Goal: Information Seeking & Learning: Learn about a topic

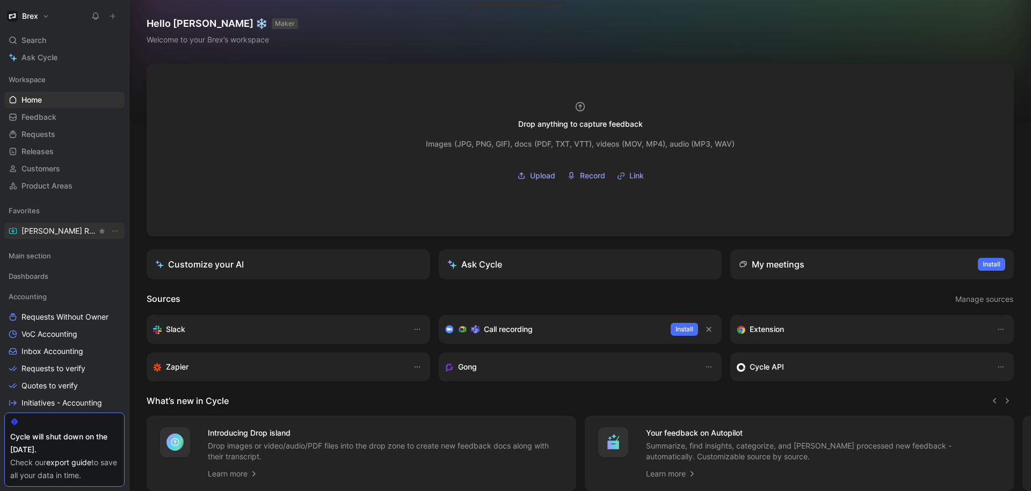
click at [56, 233] on span "[PERSON_NAME] Request" at bounding box center [58, 231] width 75 height 11
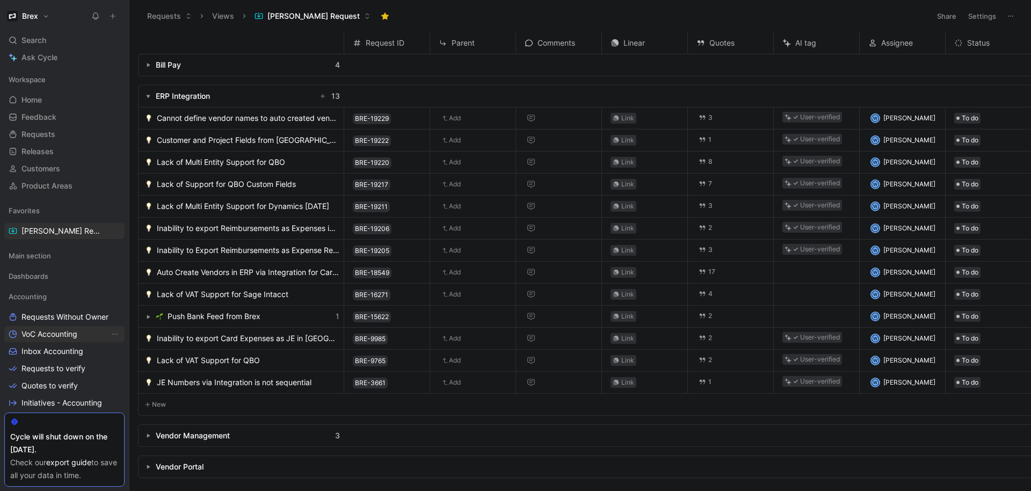
click at [68, 329] on span "VoC Accounting" at bounding box center [49, 334] width 56 height 11
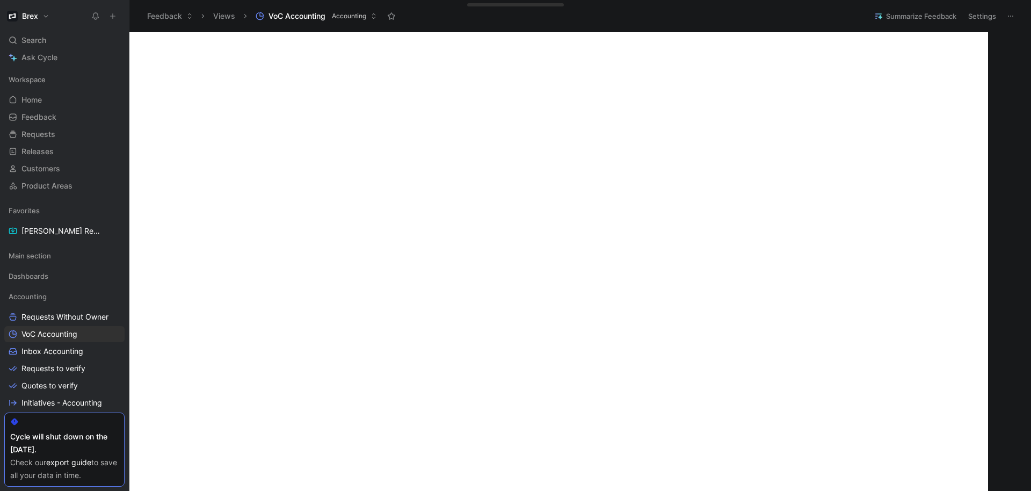
scroll to position [333, 0]
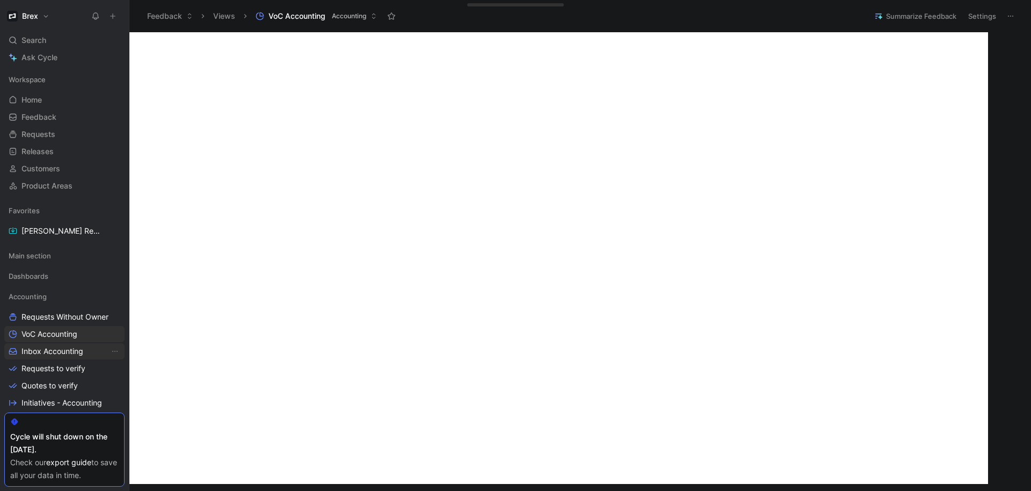
click at [45, 348] on span "Inbox Accounting" at bounding box center [52, 351] width 62 height 11
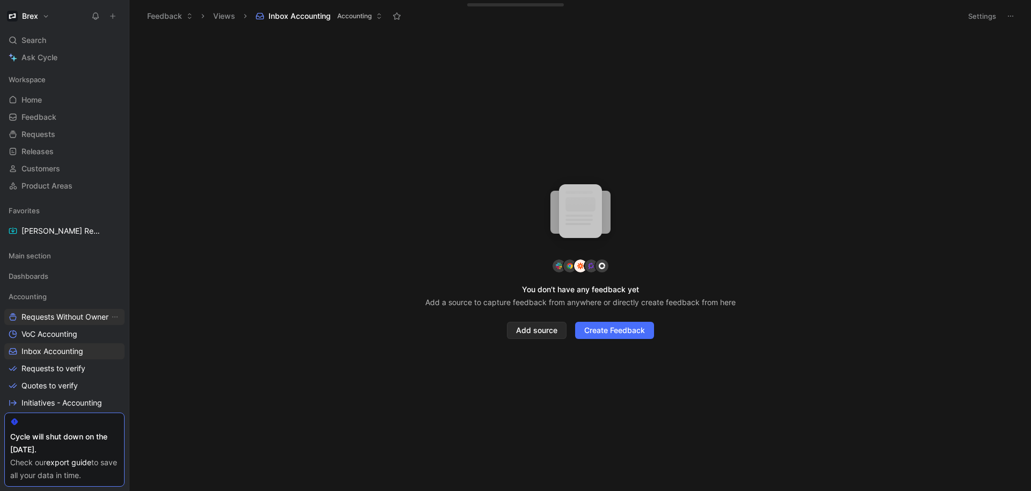
click at [47, 322] on link "Requests Without Owner" at bounding box center [64, 317] width 120 height 16
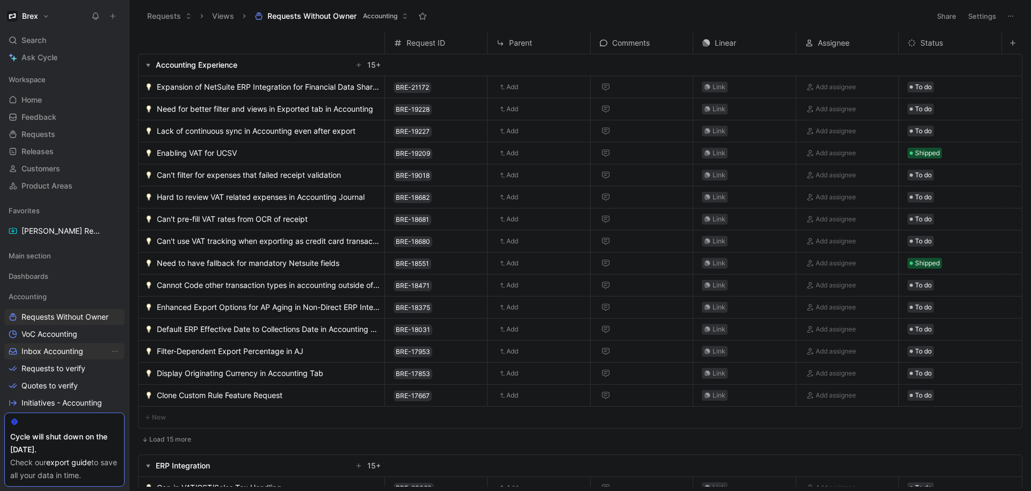
click at [48, 345] on link "Inbox Accounting" at bounding box center [64, 351] width 120 height 16
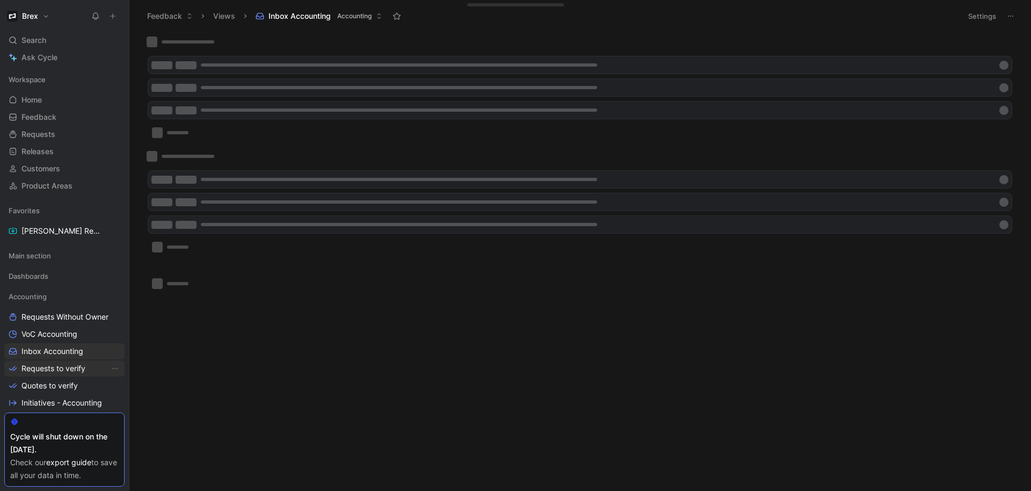
click at [56, 363] on span "Requests to verify" at bounding box center [53, 368] width 64 height 11
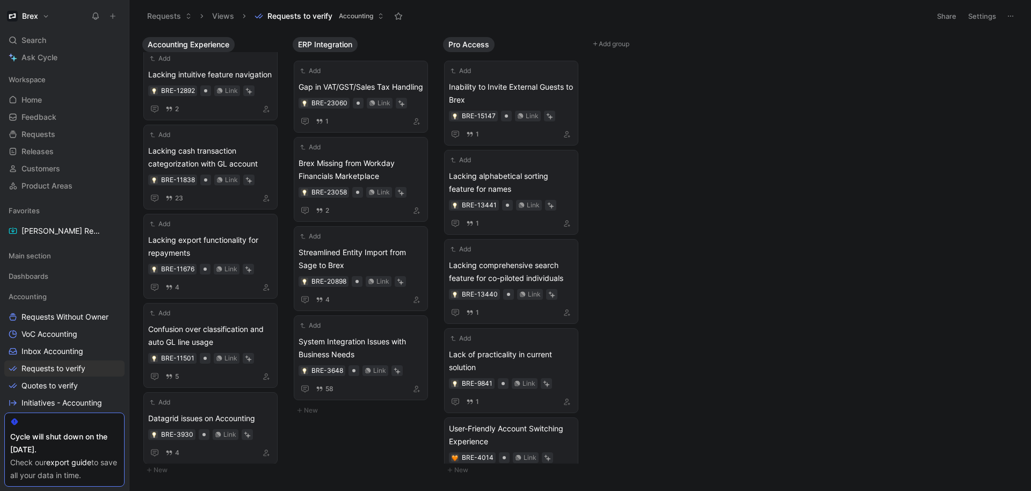
scroll to position [1584, 0]
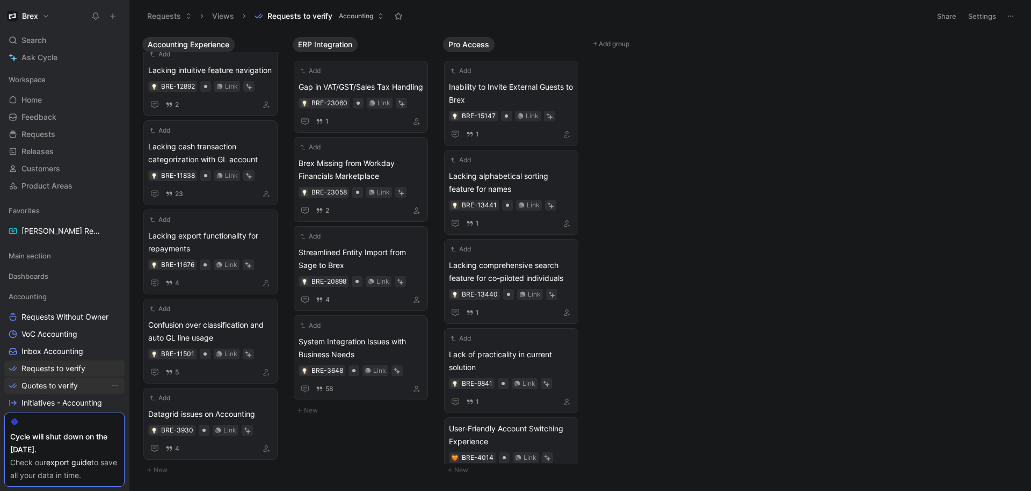
click at [73, 384] on span "Quotes to verify" at bounding box center [49, 385] width 56 height 11
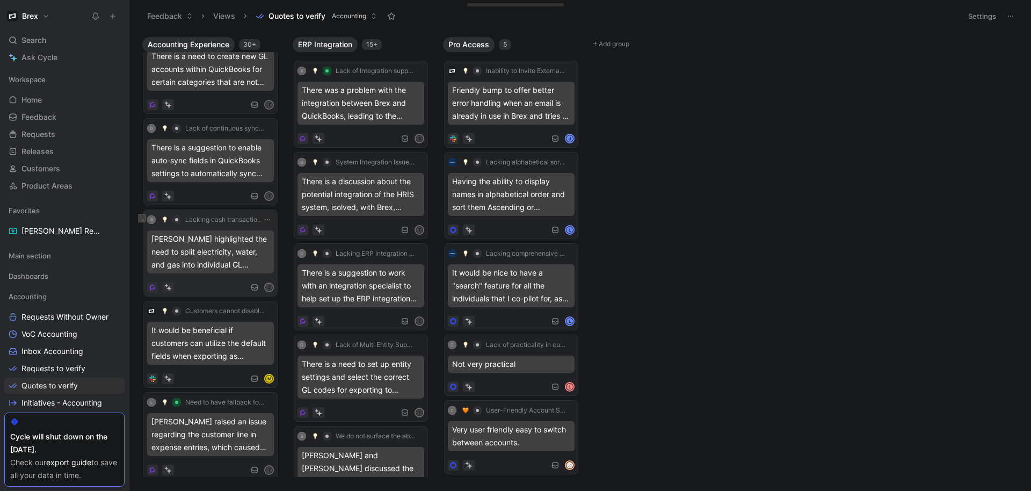
scroll to position [1141, 0]
click at [218, 151] on div "There is a suggestion to enable auto-sync fields in QuickBooks settings to auto…" at bounding box center [210, 158] width 127 height 43
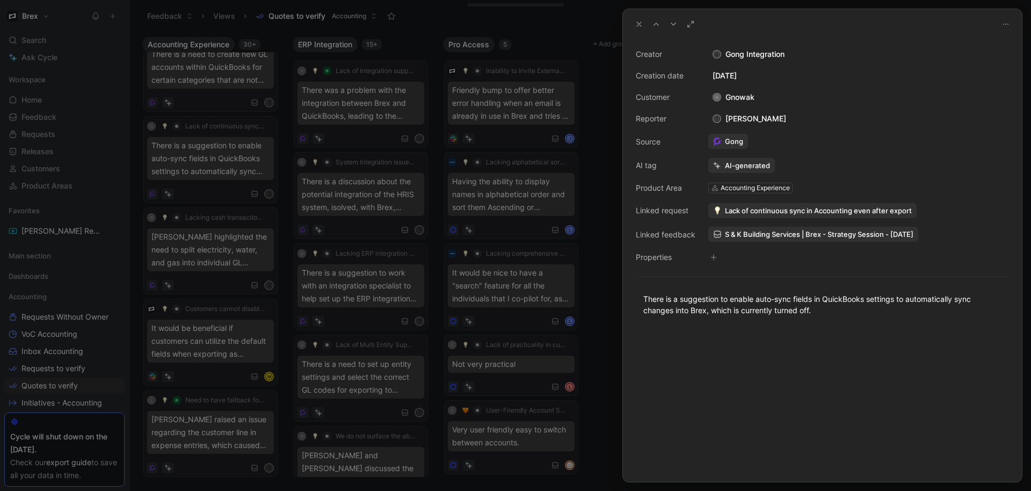
click at [638, 21] on icon at bounding box center [639, 24] width 9 height 9
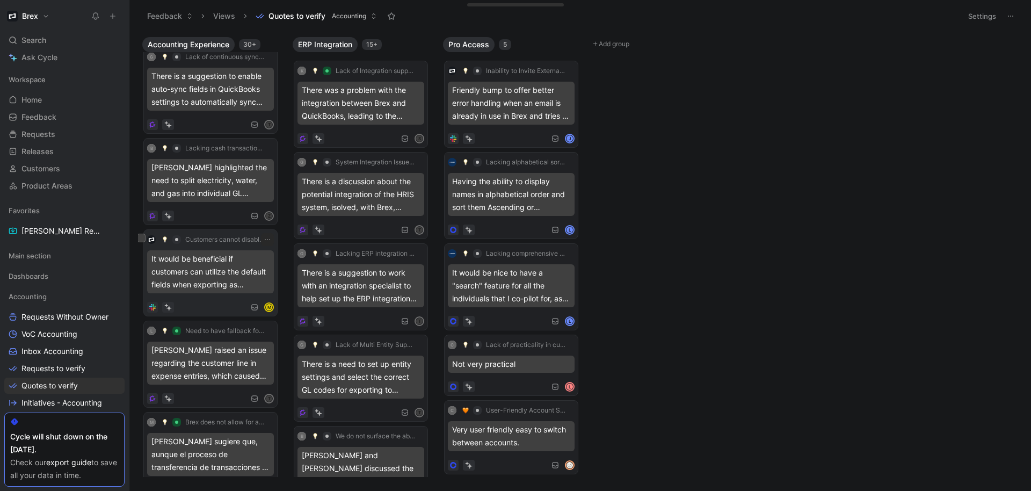
scroll to position [1171, 0]
click at [210, 213] on div "Z" at bounding box center [210, 213] width 127 height 11
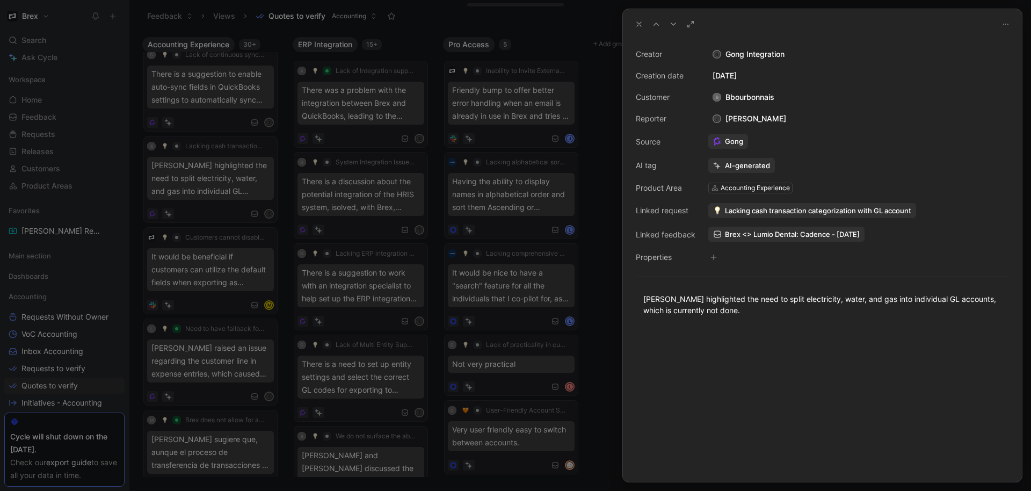
click at [1005, 27] on icon at bounding box center [1006, 24] width 9 height 9
click at [643, 23] on icon at bounding box center [639, 24] width 9 height 9
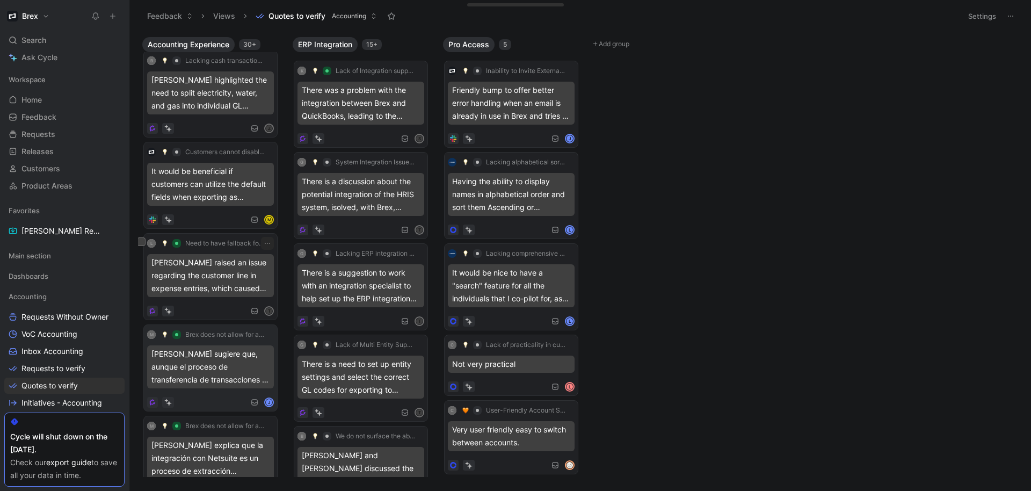
scroll to position [1245, 0]
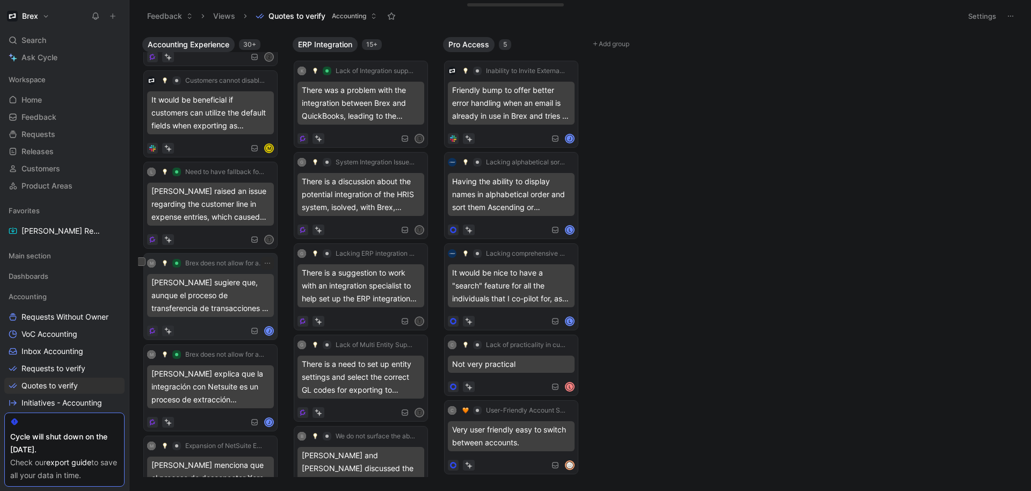
click at [214, 332] on div "J" at bounding box center [210, 331] width 127 height 11
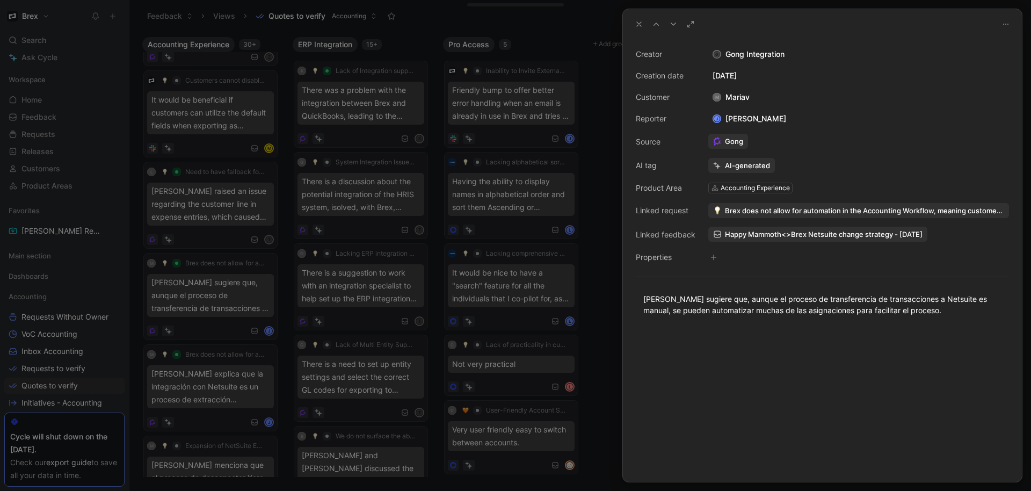
click at [861, 330] on div at bounding box center [822, 405] width 399 height 154
click at [633, 24] on button at bounding box center [639, 24] width 15 height 15
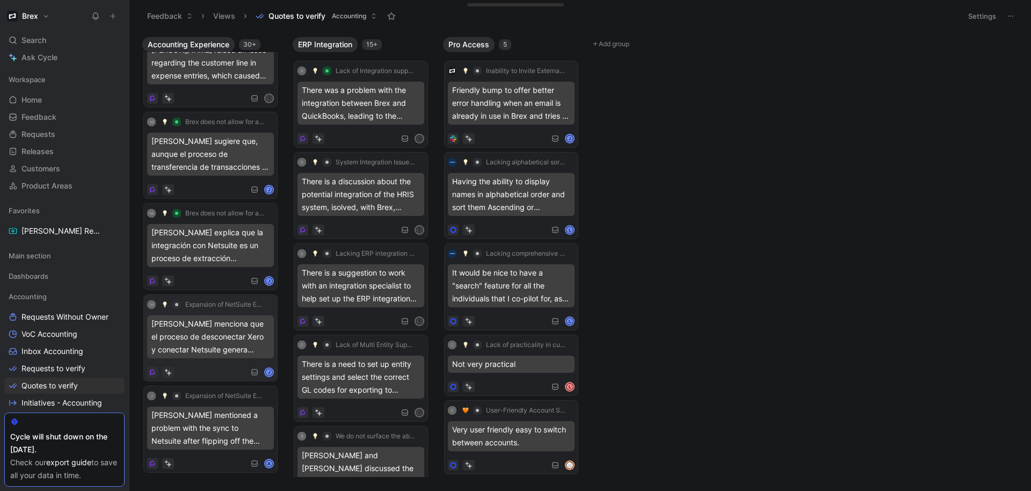
scroll to position [1321, 0]
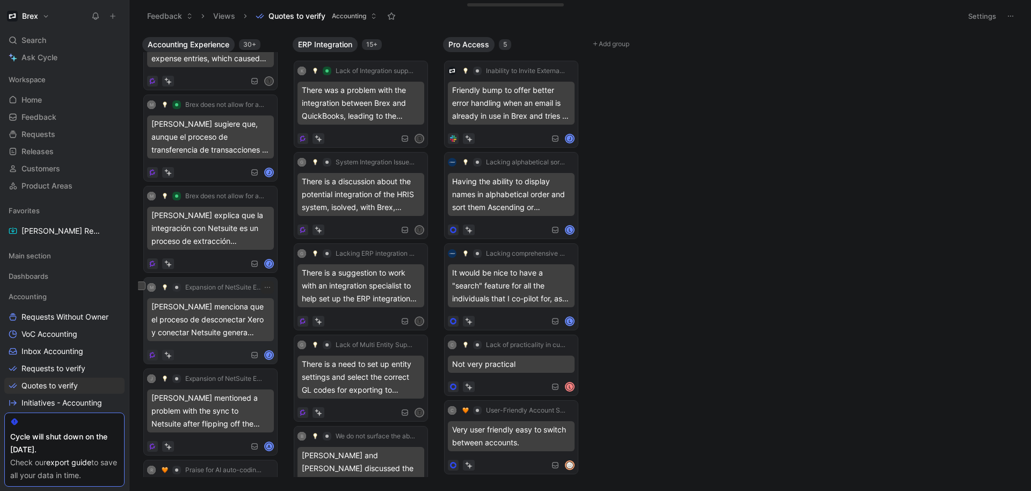
click at [206, 353] on div "J" at bounding box center [210, 355] width 127 height 11
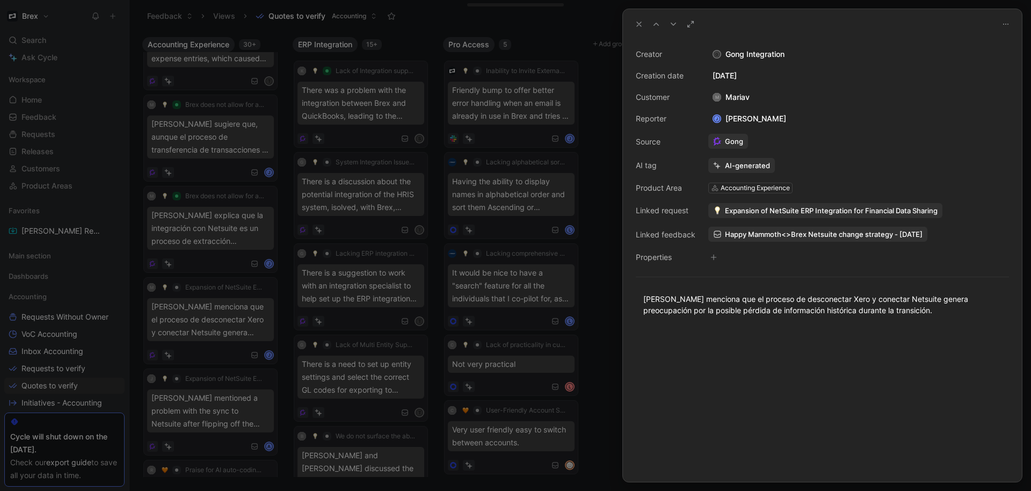
click at [638, 25] on use at bounding box center [639, 24] width 4 height 4
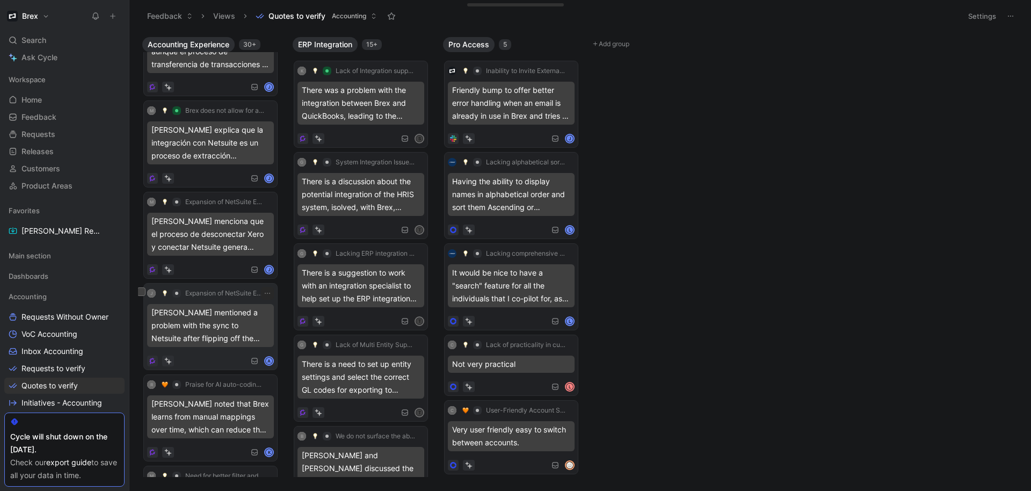
scroll to position [1406, 0]
click at [219, 357] on div "A" at bounding box center [210, 360] width 127 height 11
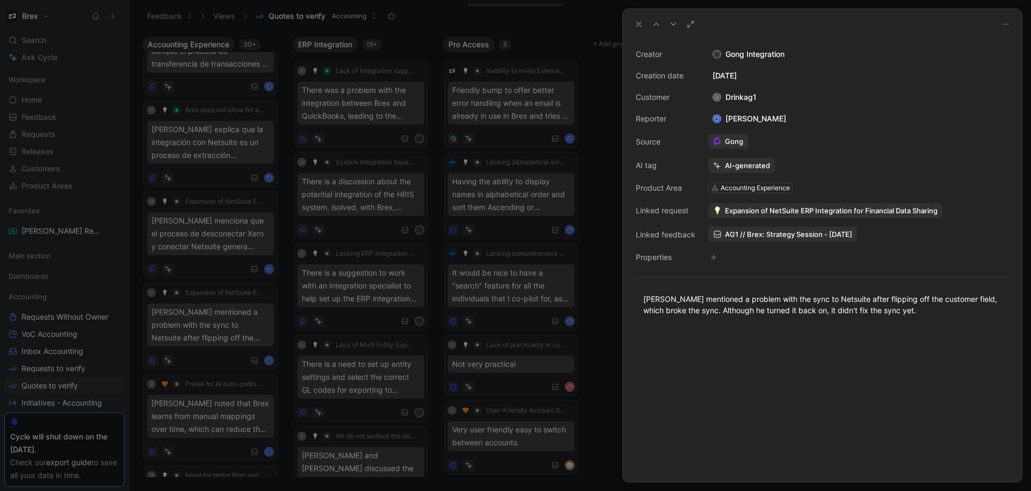
click at [640, 26] on icon at bounding box center [639, 24] width 9 height 9
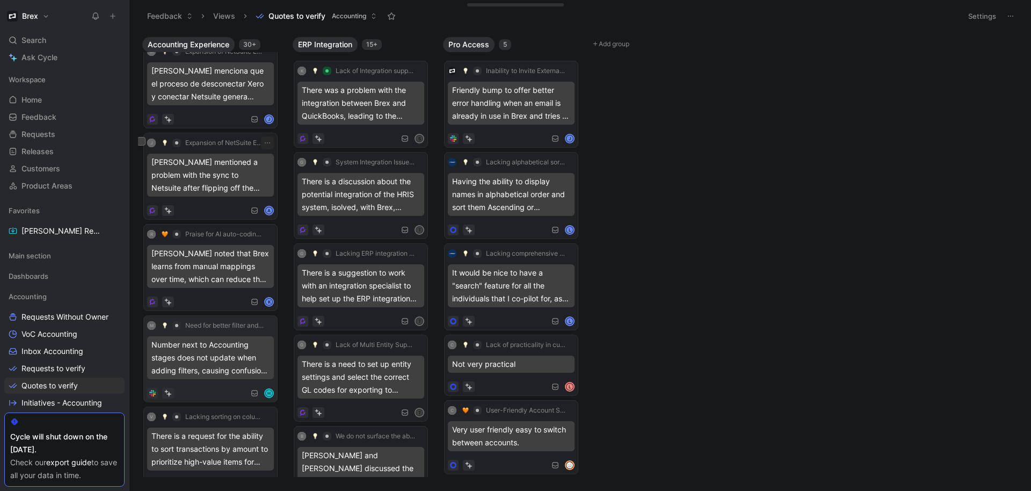
scroll to position [1562, 0]
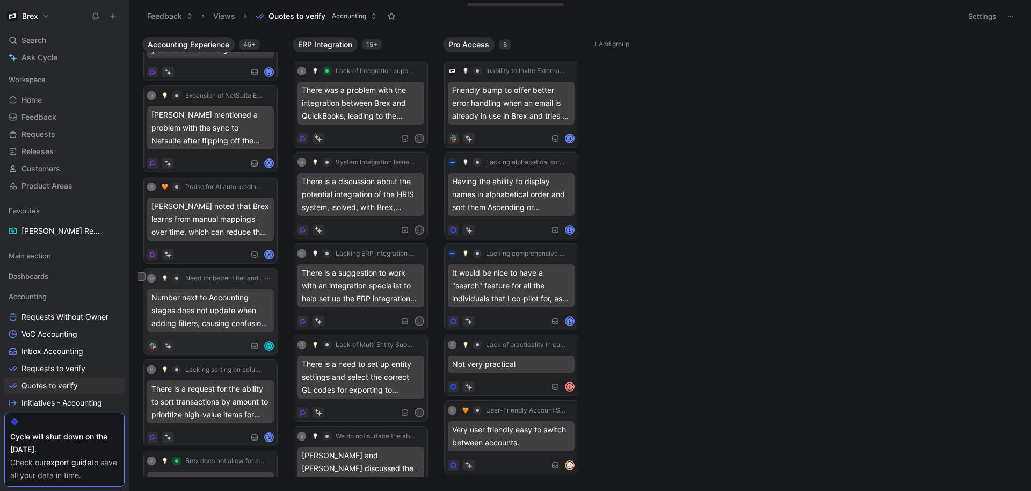
click at [214, 342] on div "H" at bounding box center [210, 346] width 127 height 11
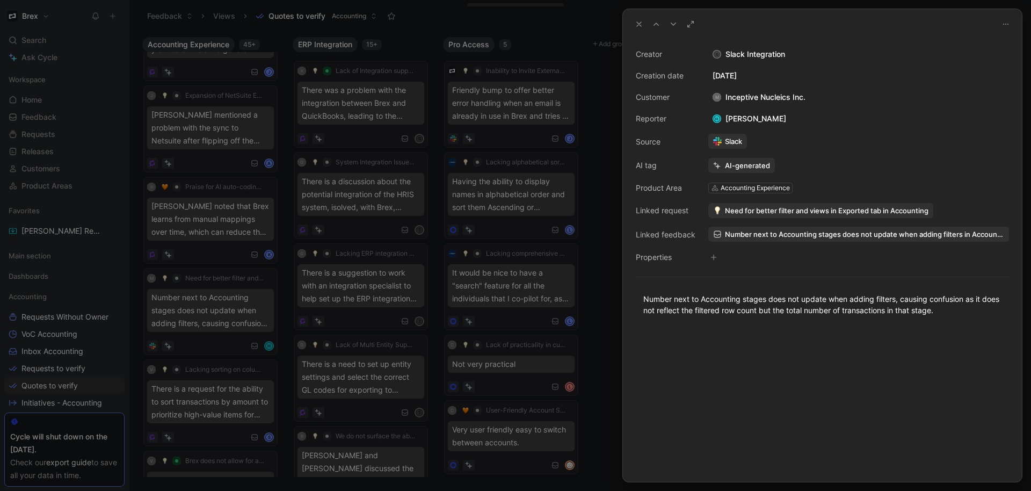
click at [255, 265] on div at bounding box center [515, 245] width 1031 height 491
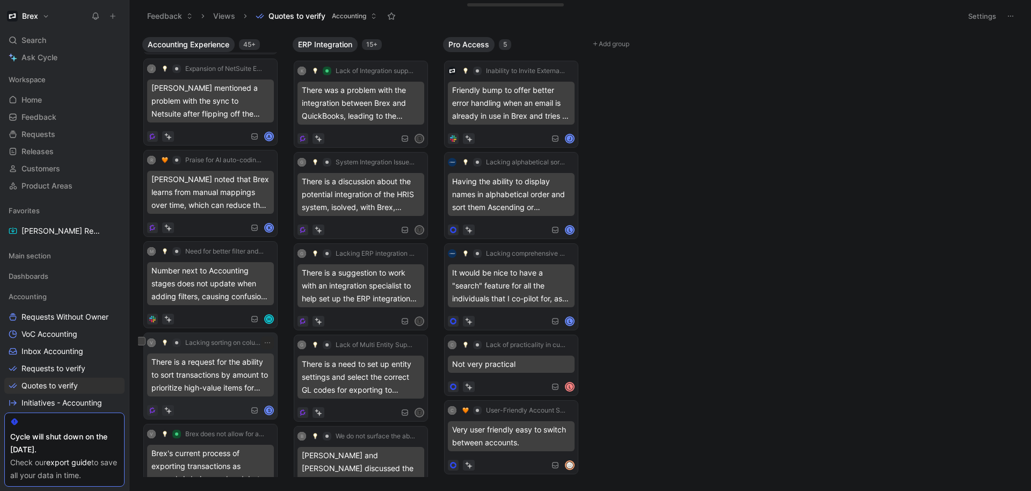
scroll to position [1591, 0]
click at [206, 401] on div "V Lacking sorting on columns in the Accounting tab There is a request for the a…" at bounding box center [210, 374] width 127 height 80
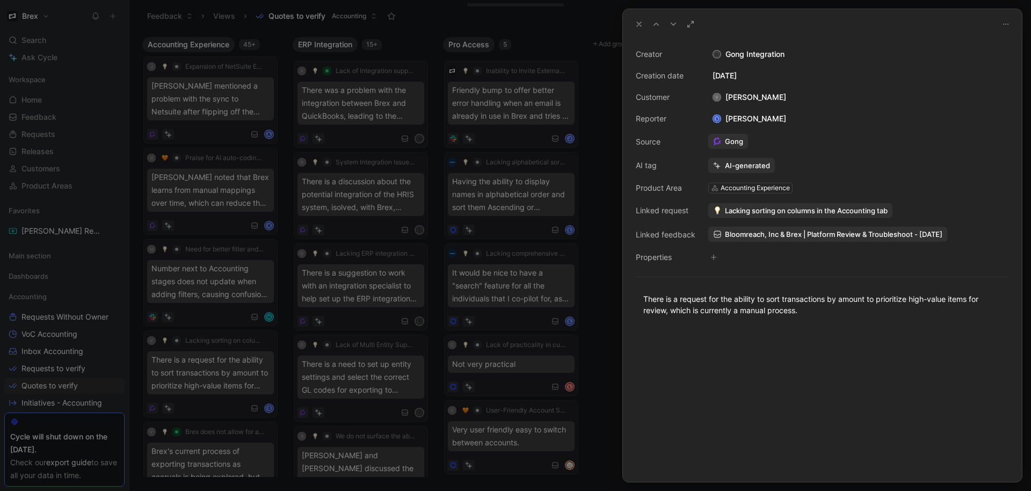
click at [636, 26] on icon at bounding box center [639, 24] width 9 height 9
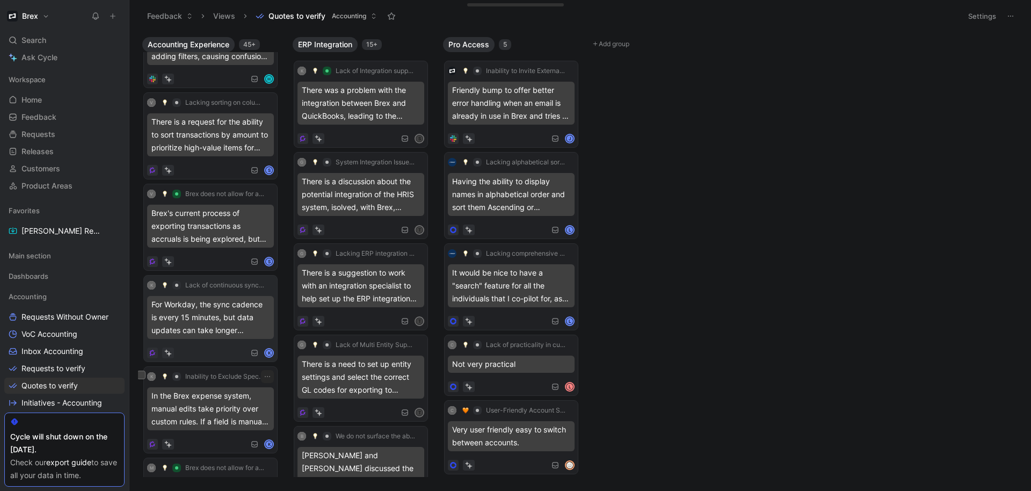
scroll to position [1734, 0]
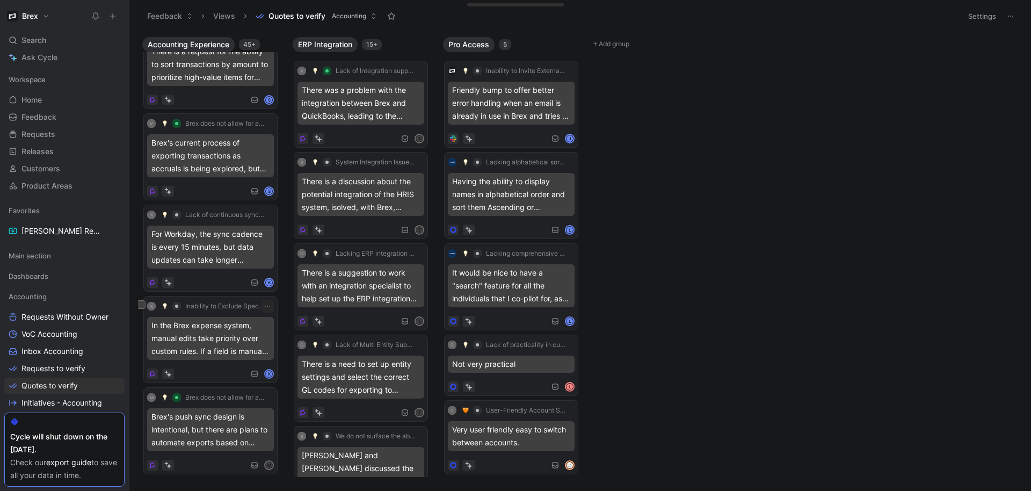
click at [217, 280] on button "Change" at bounding box center [225, 283] width 48 height 15
click at [208, 273] on div "K Lack of continuous sync in Accounting even after export For Workday, the sync…" at bounding box center [210, 248] width 127 height 80
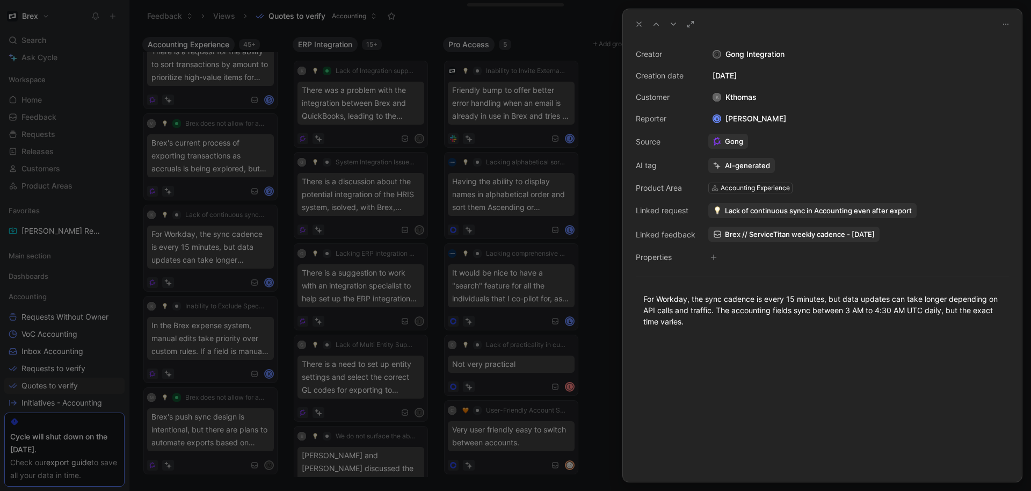
click at [637, 25] on icon at bounding box center [639, 24] width 9 height 9
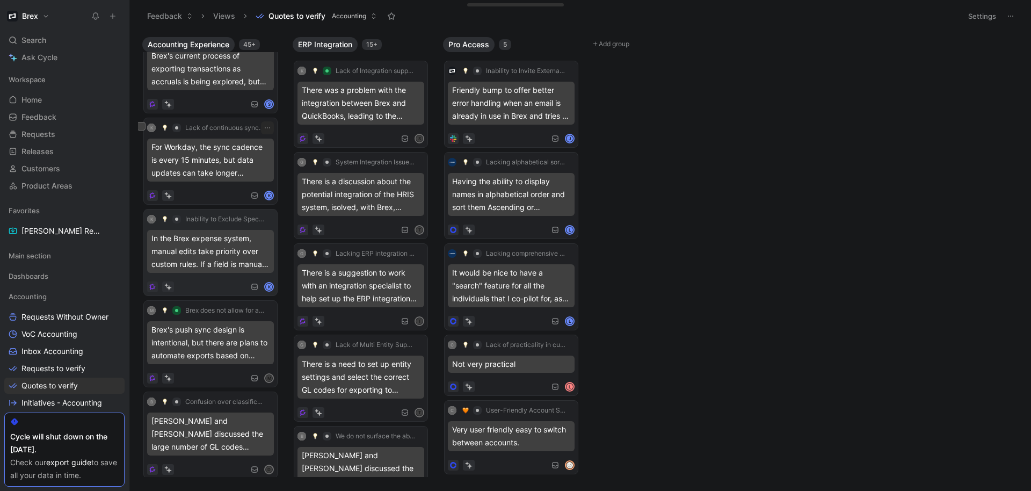
scroll to position [1822, 0]
click at [201, 369] on div "M Brex does not allow for automation in the Accounting Workflow, meaning custom…" at bounding box center [210, 344] width 127 height 80
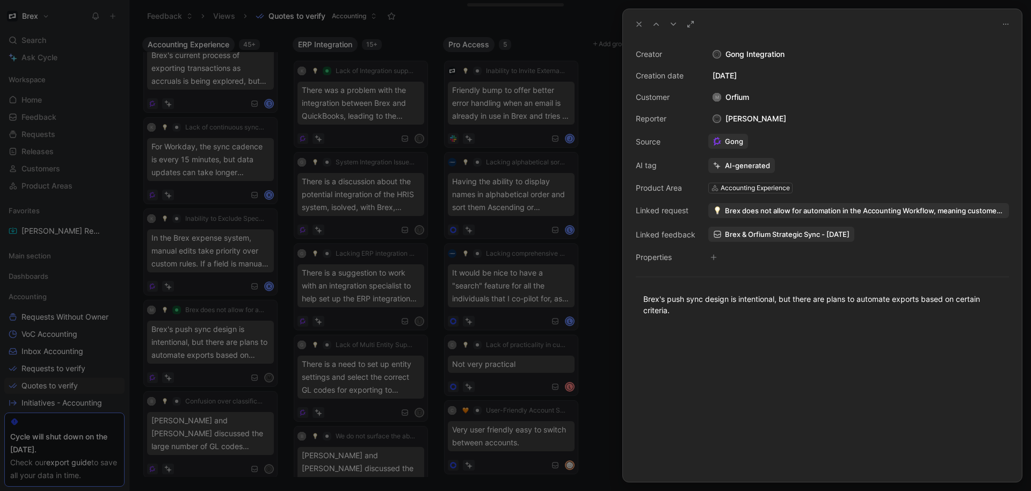
click at [634, 25] on button at bounding box center [639, 24] width 15 height 15
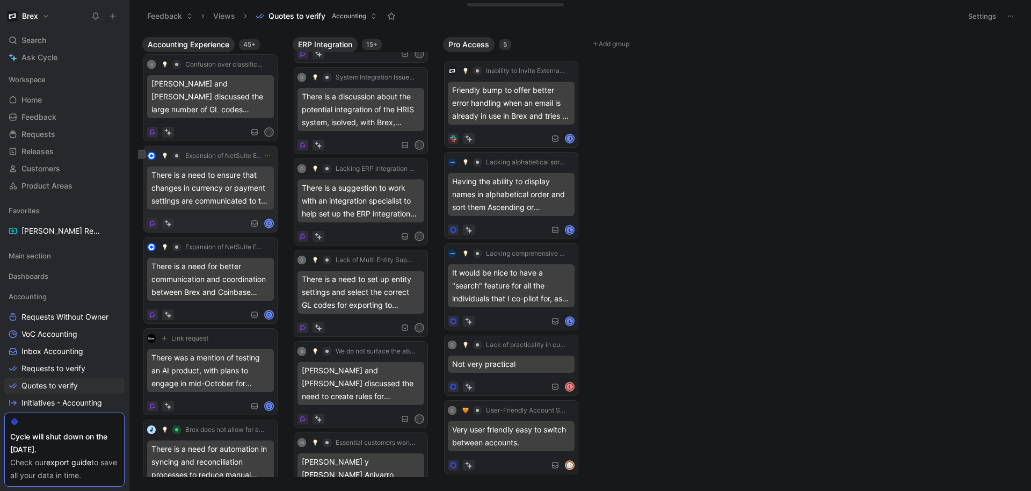
scroll to position [2009, 0]
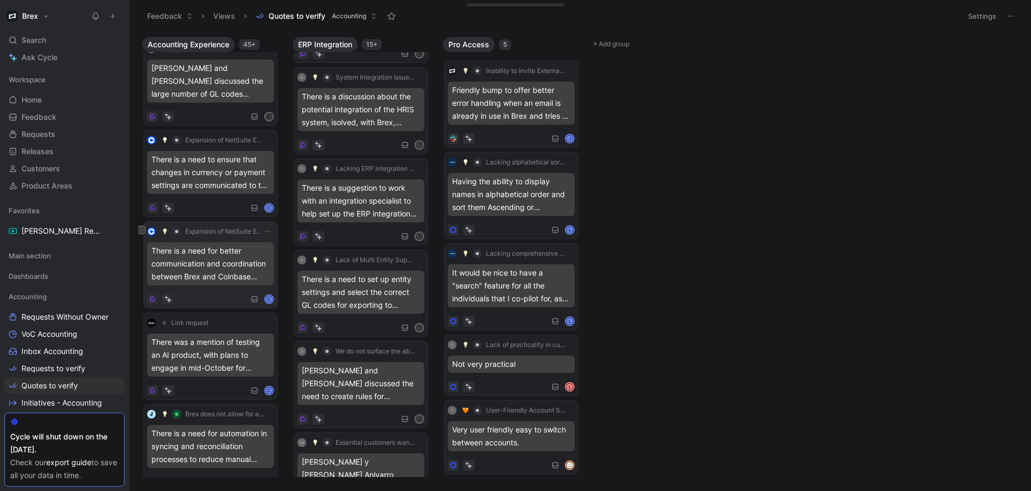
click at [212, 297] on div "C" at bounding box center [210, 299] width 127 height 11
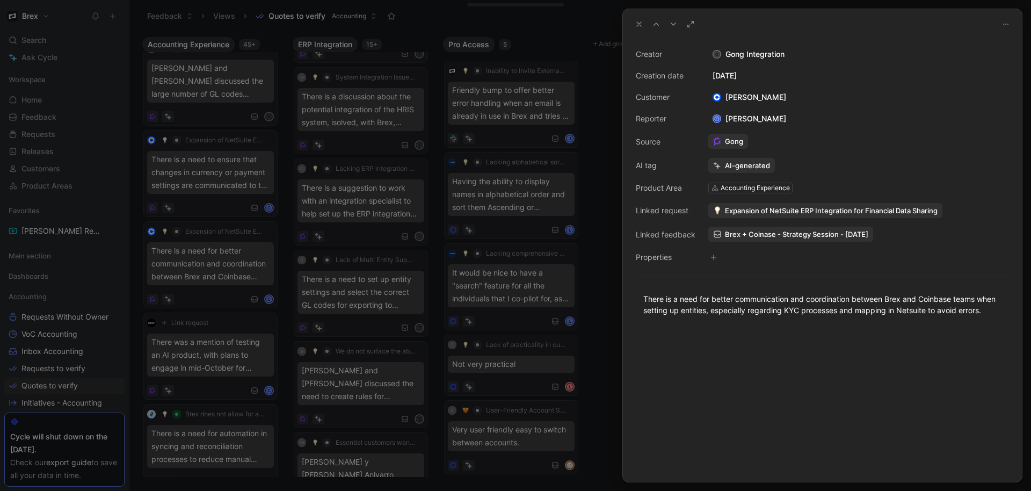
click at [638, 28] on icon at bounding box center [639, 24] width 9 height 9
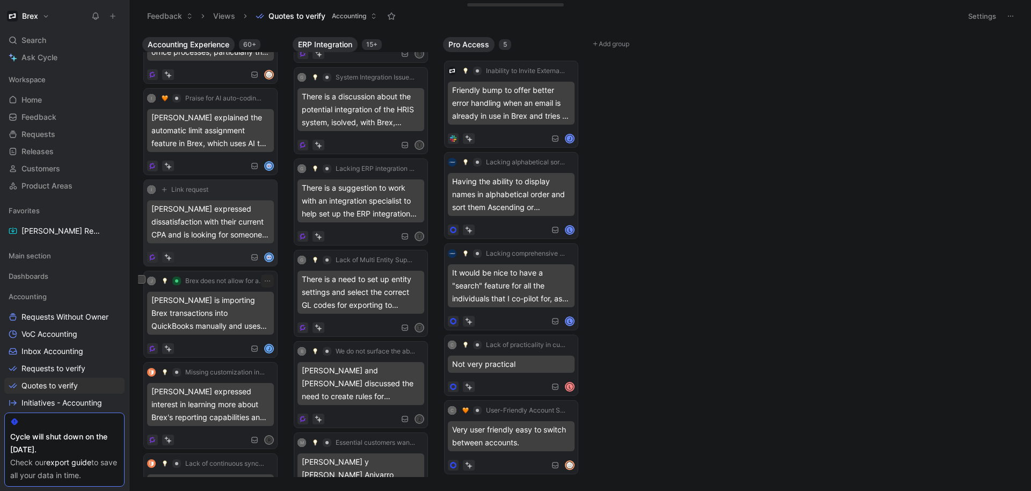
scroll to position [2279, 0]
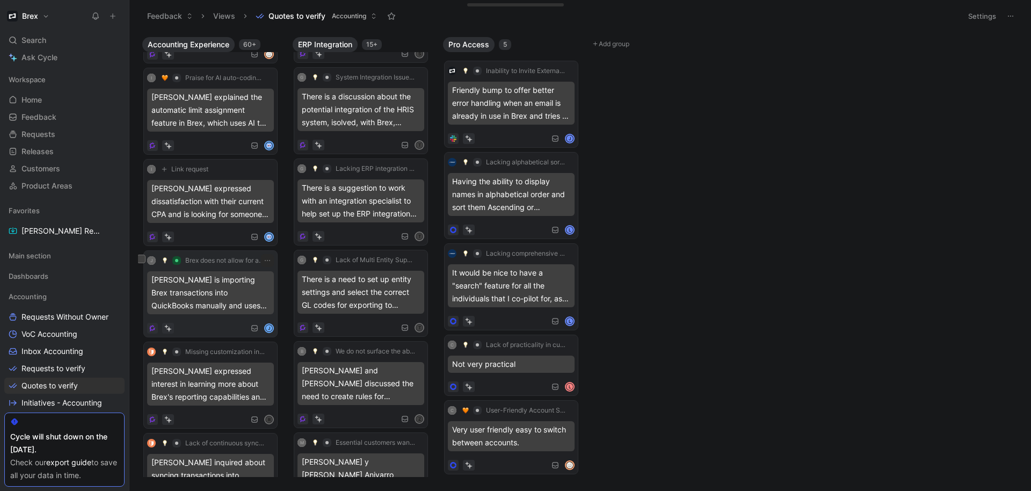
click at [200, 316] on div "J Brex does not allow for automation in the Accounting Workflow, meaning custom…" at bounding box center [210, 294] width 127 height 80
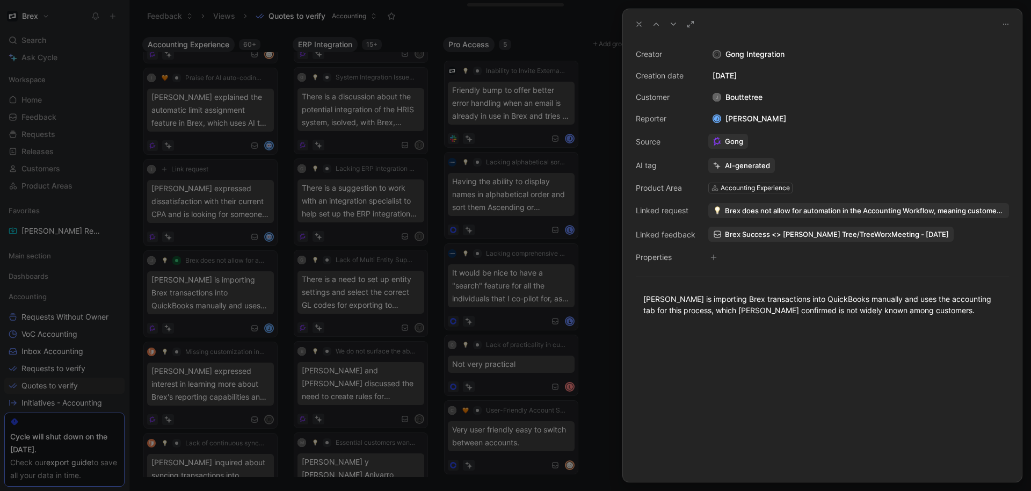
click at [633, 21] on button at bounding box center [639, 24] width 15 height 15
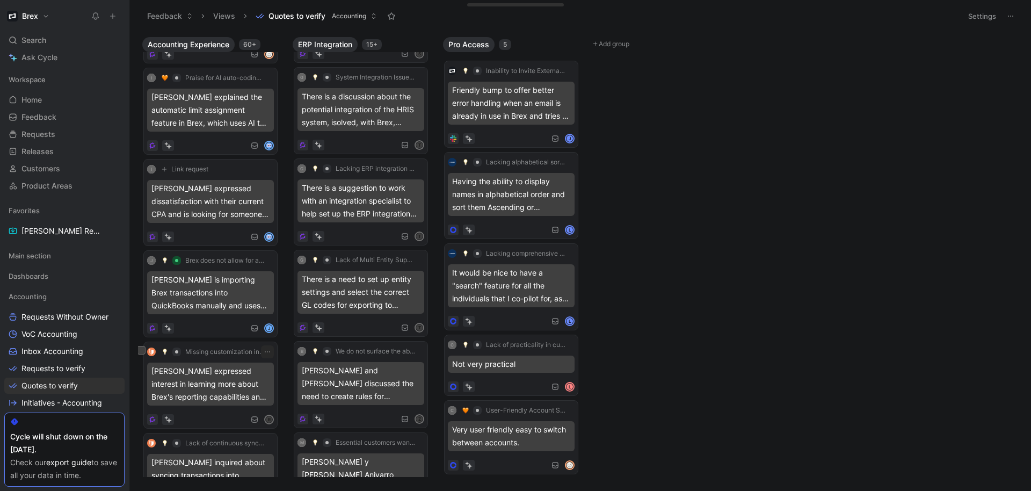
scroll to position [2398, 0]
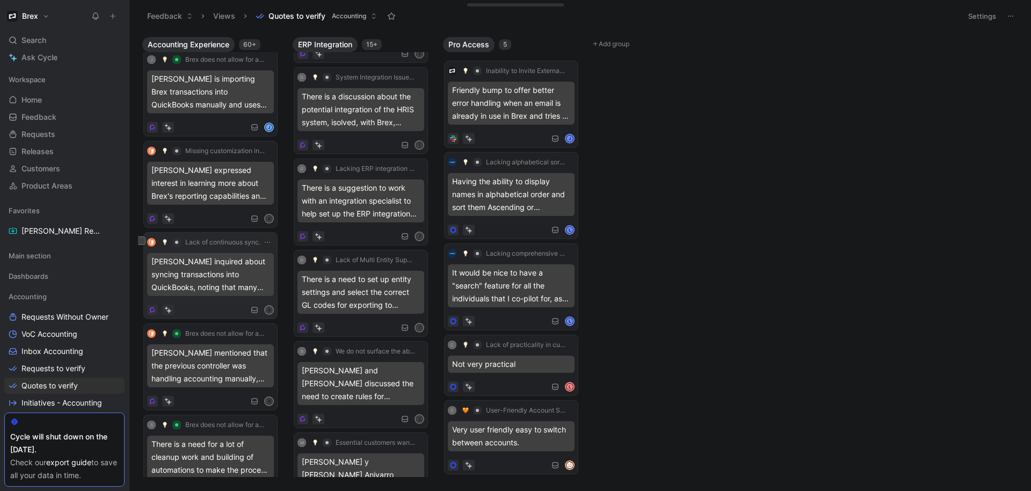
click at [217, 301] on div "Lack of continuous sync in Accounting even after export [PERSON_NAME] inquired …" at bounding box center [210, 276] width 127 height 80
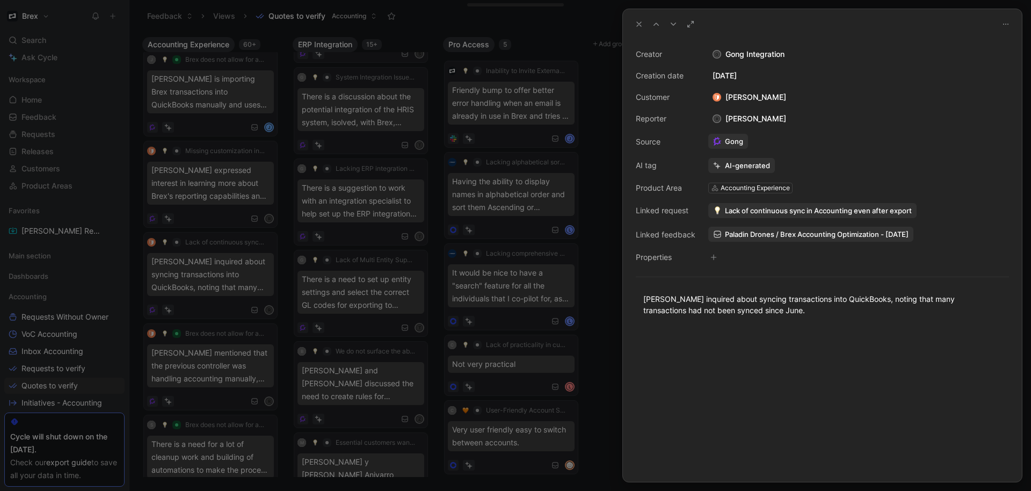
click at [637, 22] on use at bounding box center [639, 24] width 4 height 4
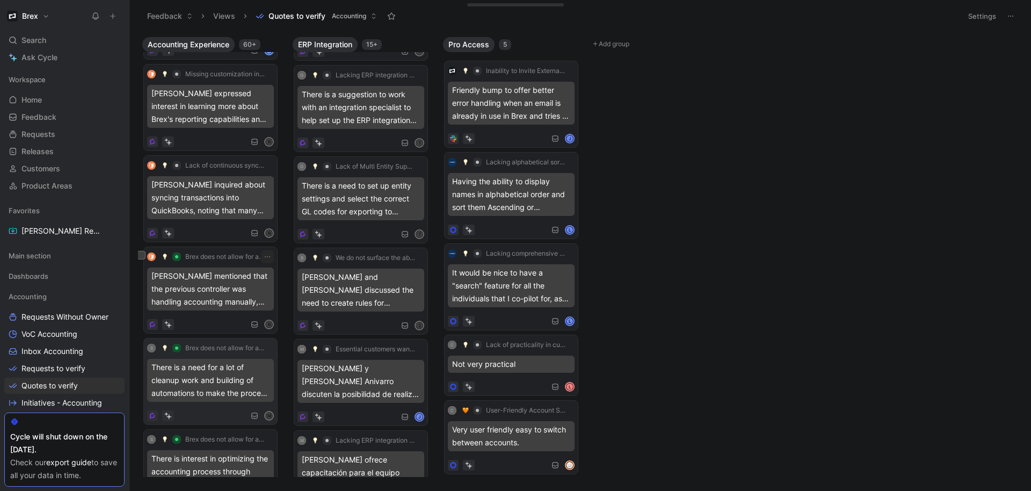
scroll to position [2445, 0]
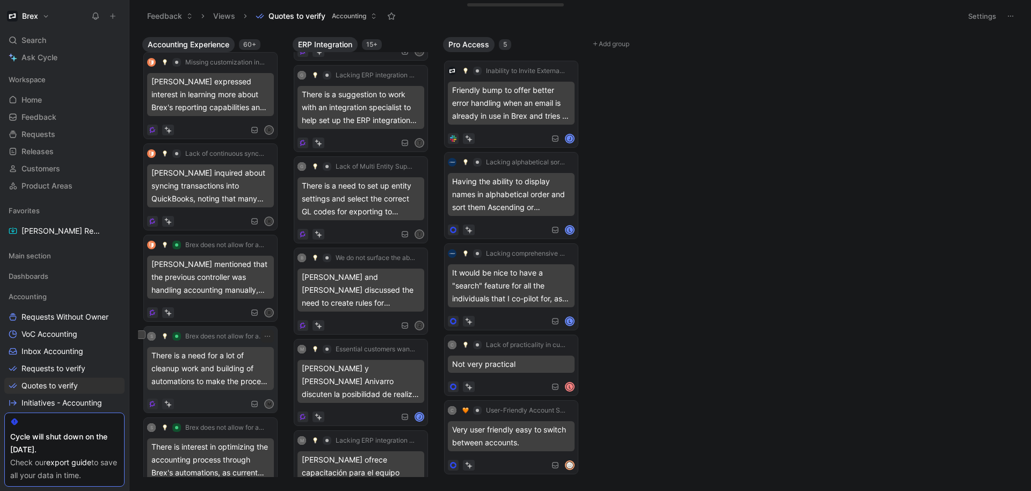
click at [206, 395] on div "S Brex does not allow for automation in the Accounting Workflow, meaning custom…" at bounding box center [210, 370] width 127 height 80
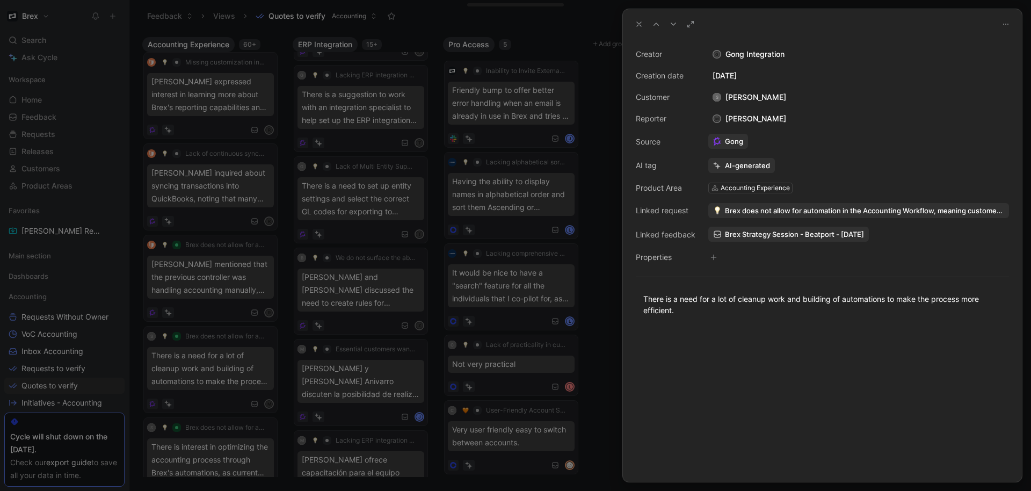
click at [638, 27] on icon at bounding box center [639, 24] width 9 height 9
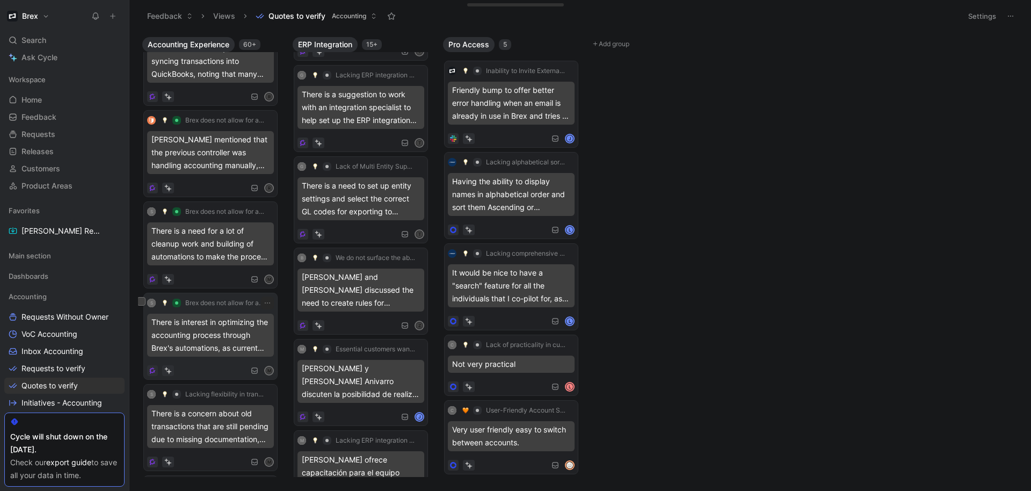
scroll to position [2502, 0]
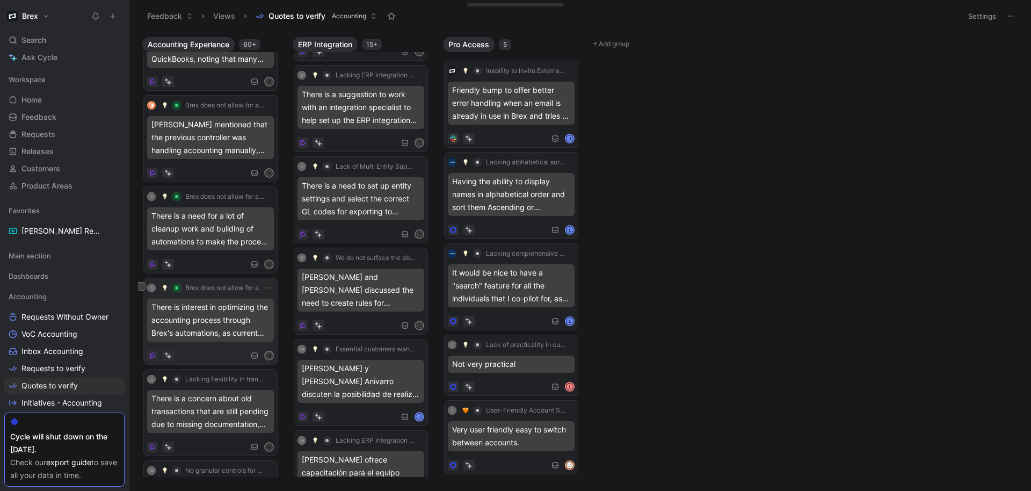
click at [219, 363] on div "S Brex does not allow for automation in the Accounting Workflow, meaning custom…" at bounding box center [210, 321] width 134 height 87
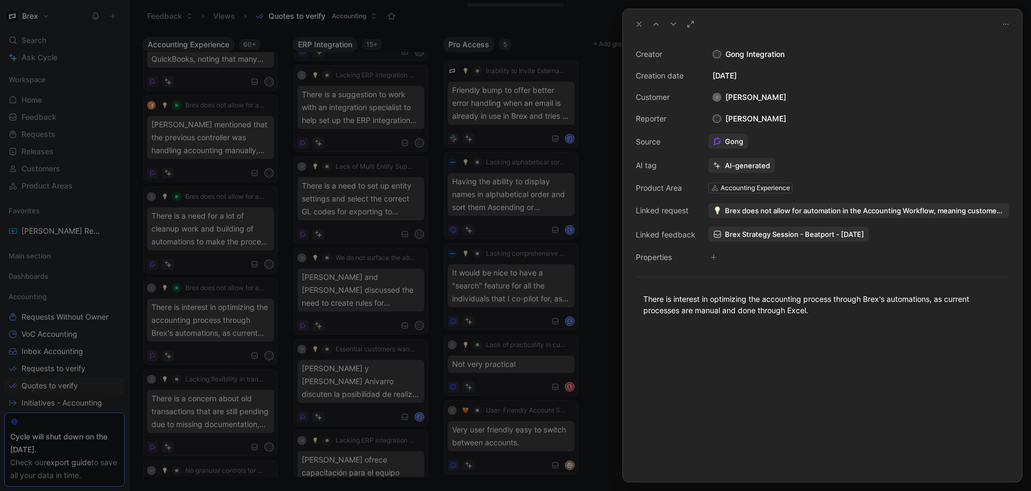
click at [637, 23] on icon at bounding box center [639, 24] width 9 height 9
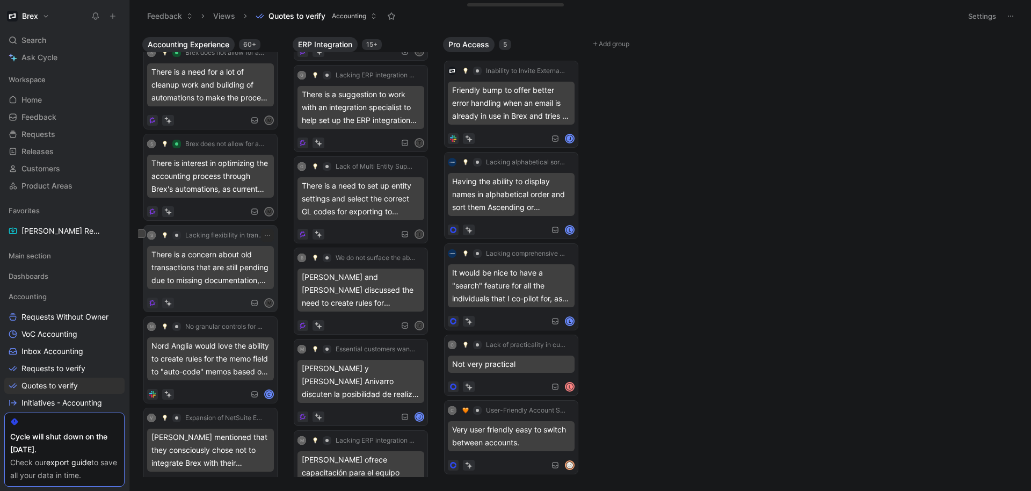
scroll to position [2606, 0]
click at [218, 384] on div "M No granular controls for automating memos Nord Anglia would love the ability …" at bounding box center [210, 359] width 127 height 80
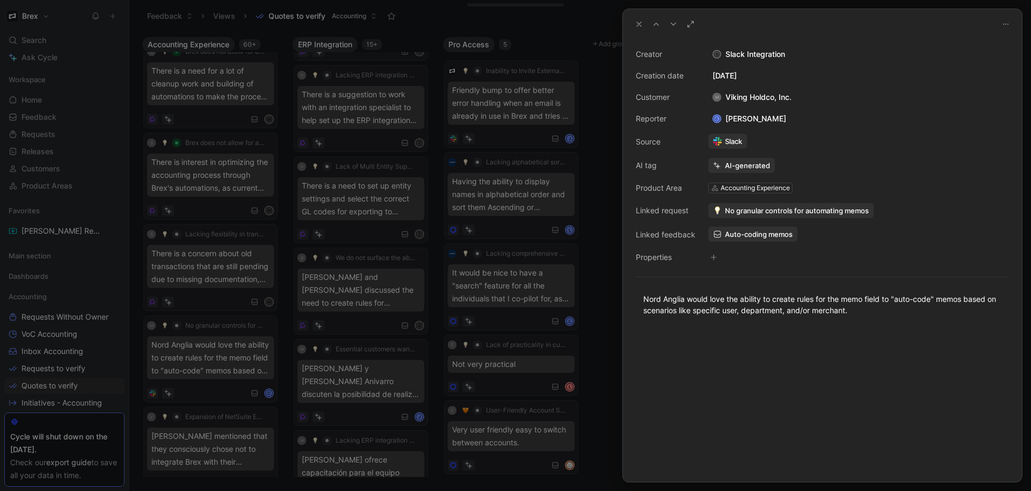
click at [636, 27] on icon at bounding box center [639, 24] width 9 height 9
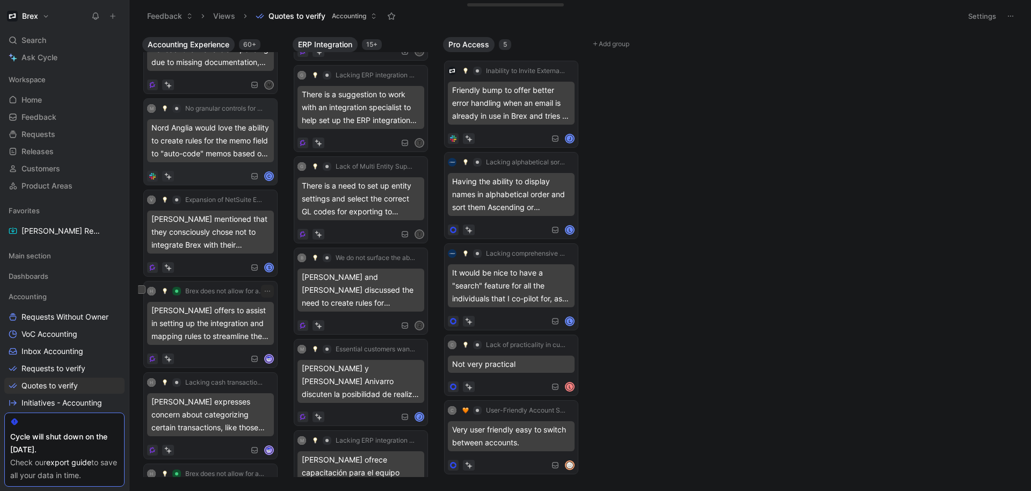
scroll to position [2701, 0]
click at [215, 356] on div at bounding box center [210, 356] width 127 height 11
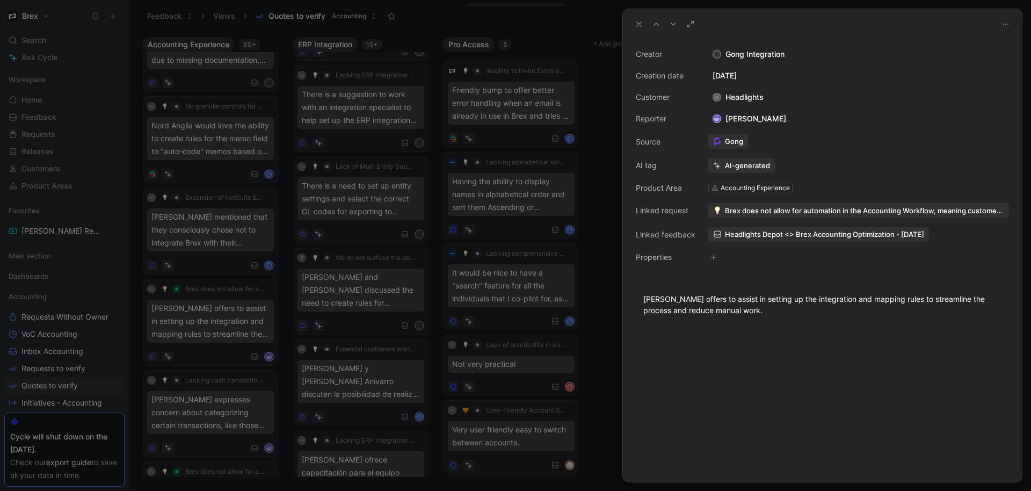
click at [643, 23] on icon at bounding box center [639, 24] width 9 height 9
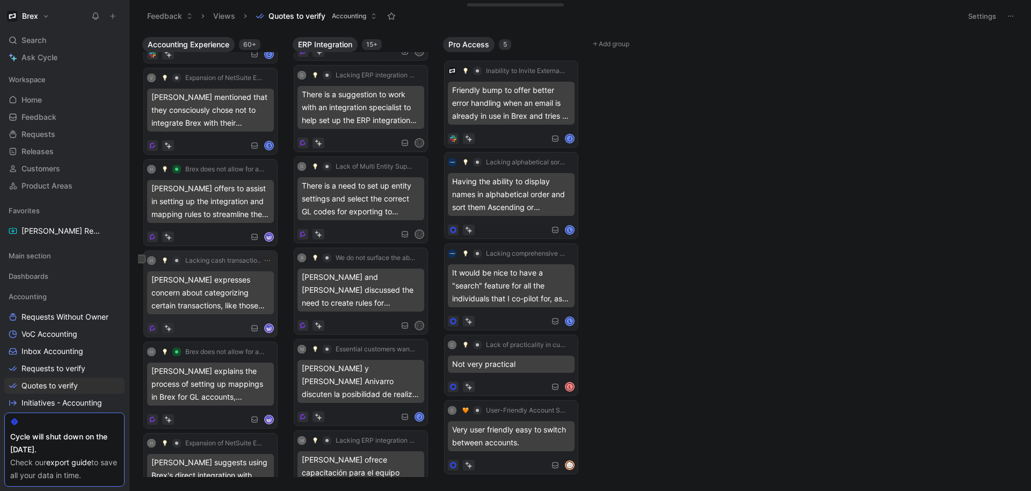
scroll to position [2780, 0]
click at [207, 322] on div at bounding box center [210, 327] width 127 height 11
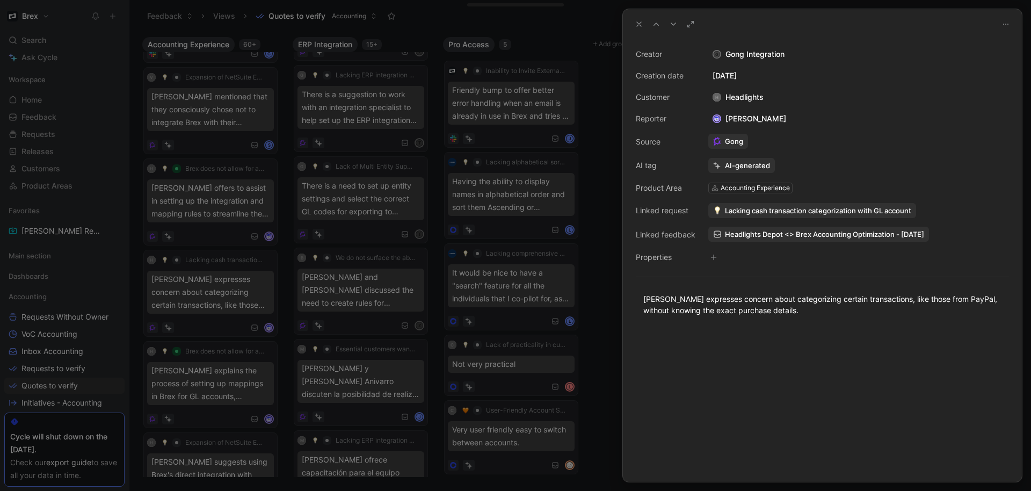
click at [641, 27] on icon at bounding box center [639, 24] width 9 height 9
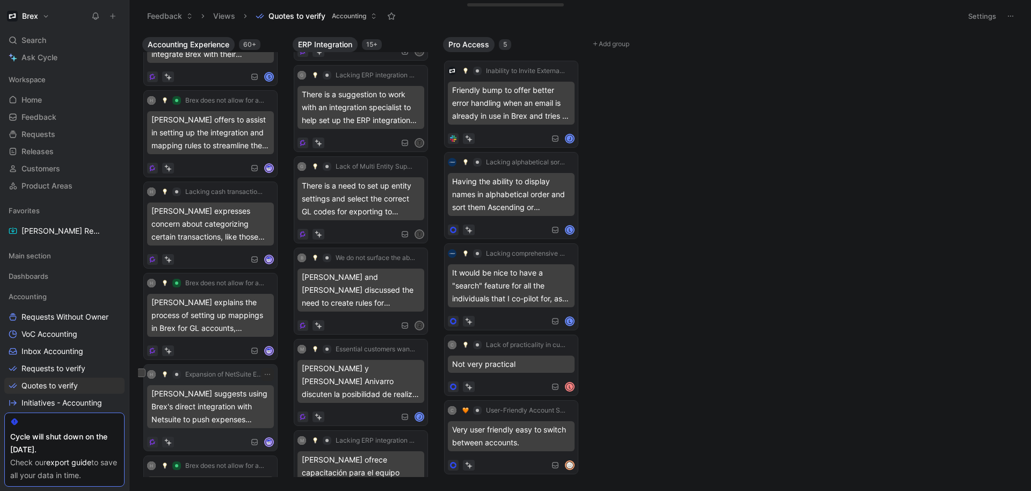
scroll to position [2809, 0]
click at [218, 432] on div "H Expansion of NetSuite ERP Integration for Financial Data Sharing [PERSON_NAME…" at bounding box center [210, 406] width 127 height 80
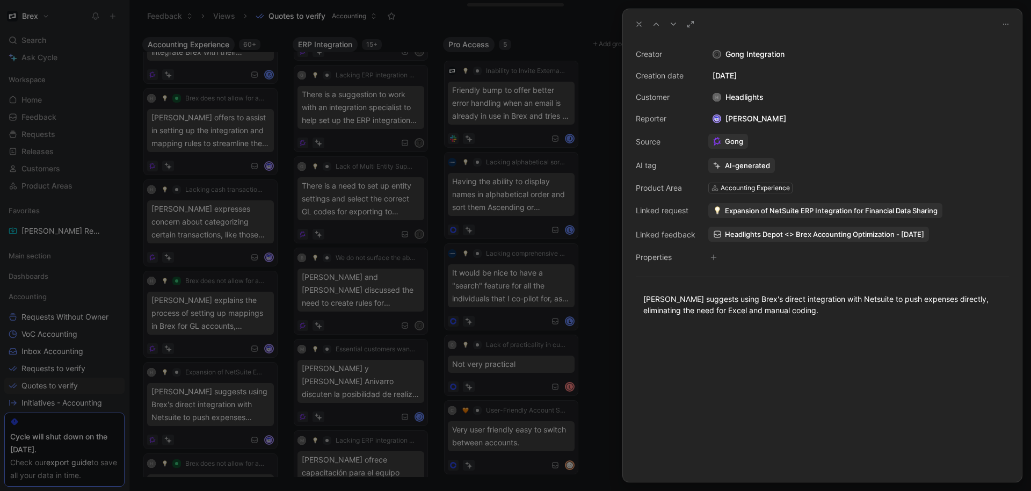
click at [626, 328] on div at bounding box center [822, 405] width 399 height 154
click at [641, 26] on icon at bounding box center [639, 24] width 9 height 9
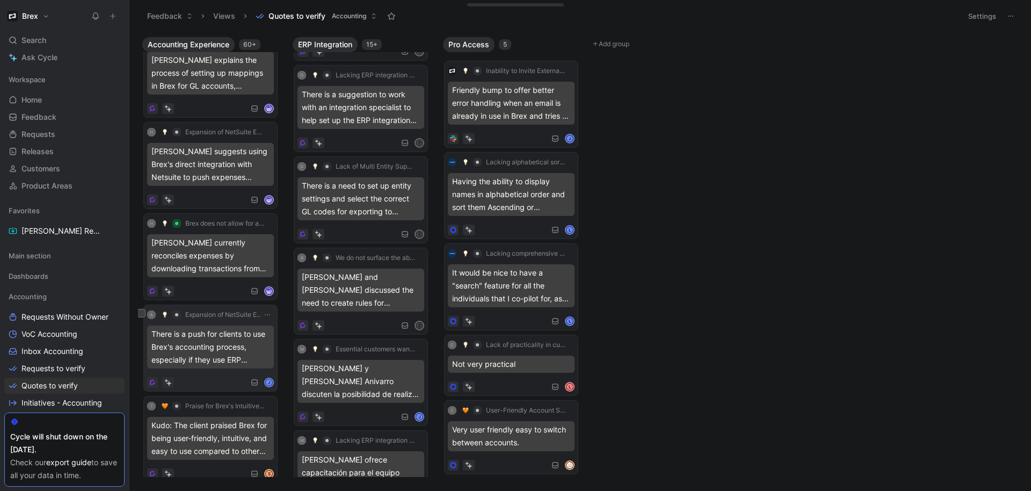
scroll to position [2968, 0]
click at [206, 384] on div "J" at bounding box center [210, 380] width 127 height 11
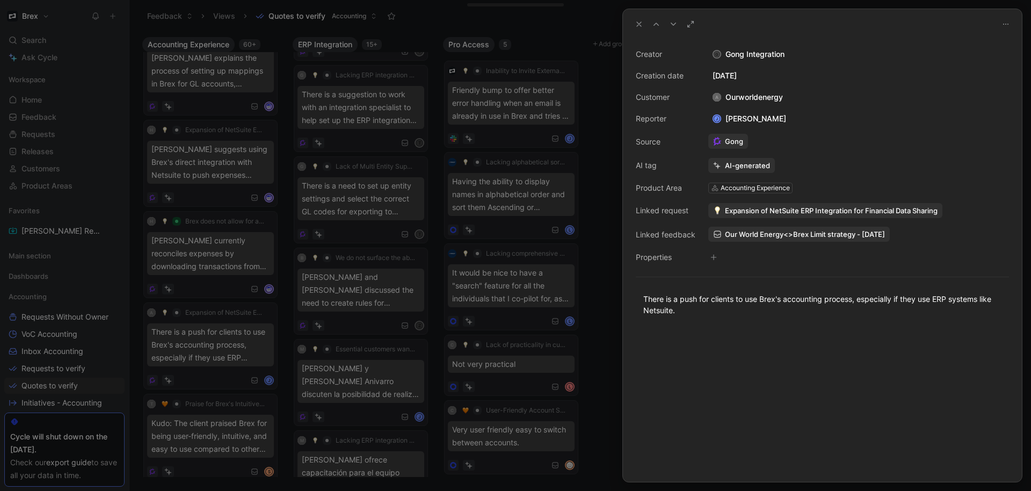
click at [638, 20] on icon at bounding box center [639, 24] width 9 height 9
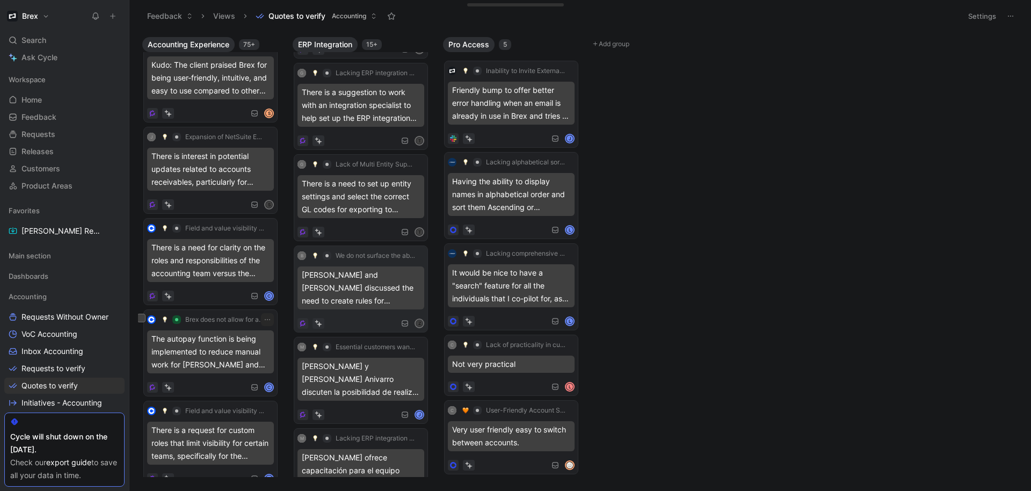
scroll to position [3162, 0]
